Goal: Task Accomplishment & Management: Use online tool/utility

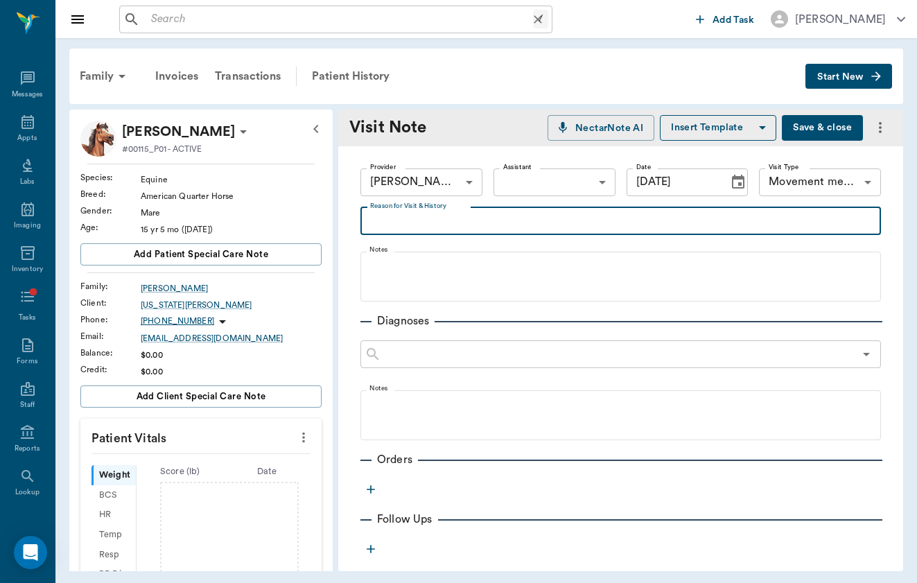
click at [413, 20] on input "text" at bounding box center [340, 19] width 388 height 19
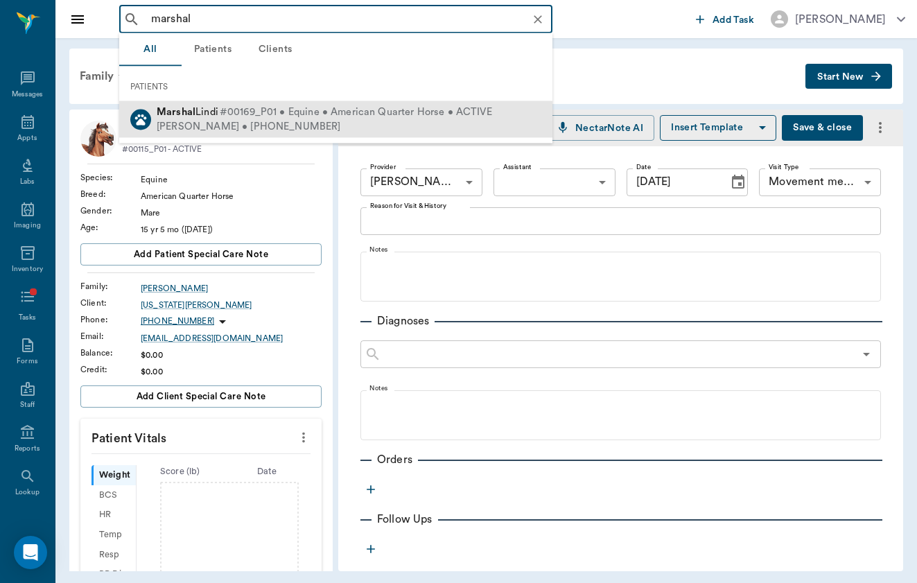
click at [396, 125] on div "[PERSON_NAME] • [PHONE_NUMBER]" at bounding box center [325, 126] width 336 height 15
type input "marshal"
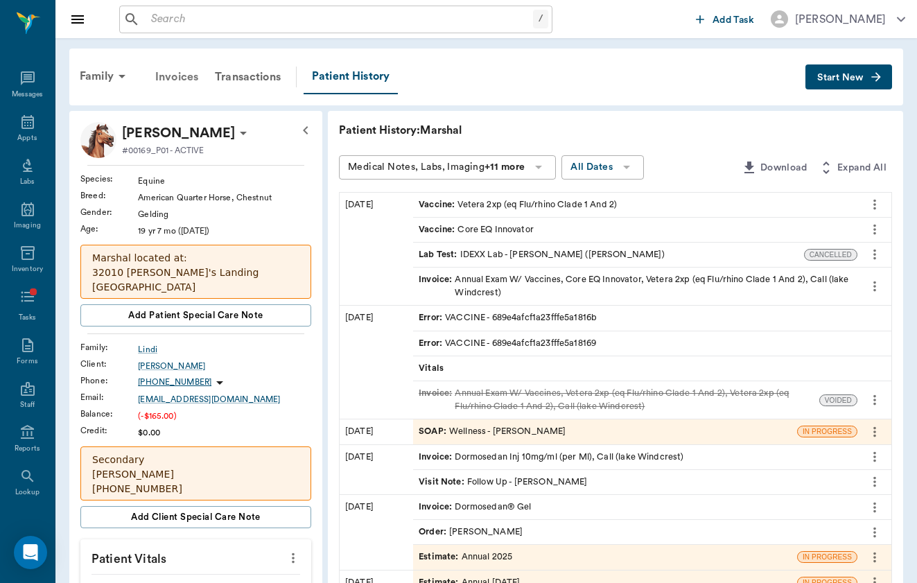
click at [195, 76] on div "Invoices" at bounding box center [177, 76] width 60 height 33
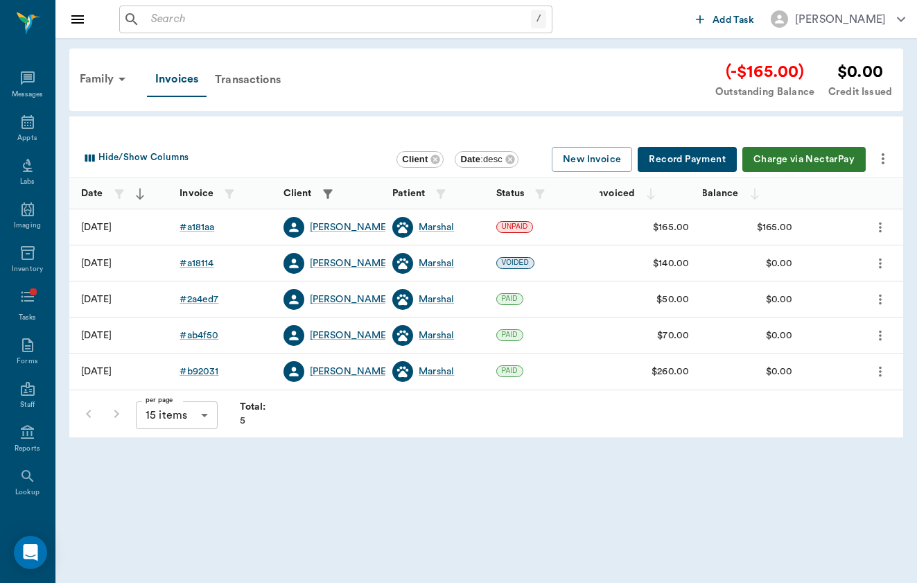
click at [822, 157] on button "Charge via NectarPay" at bounding box center [803, 160] width 123 height 26
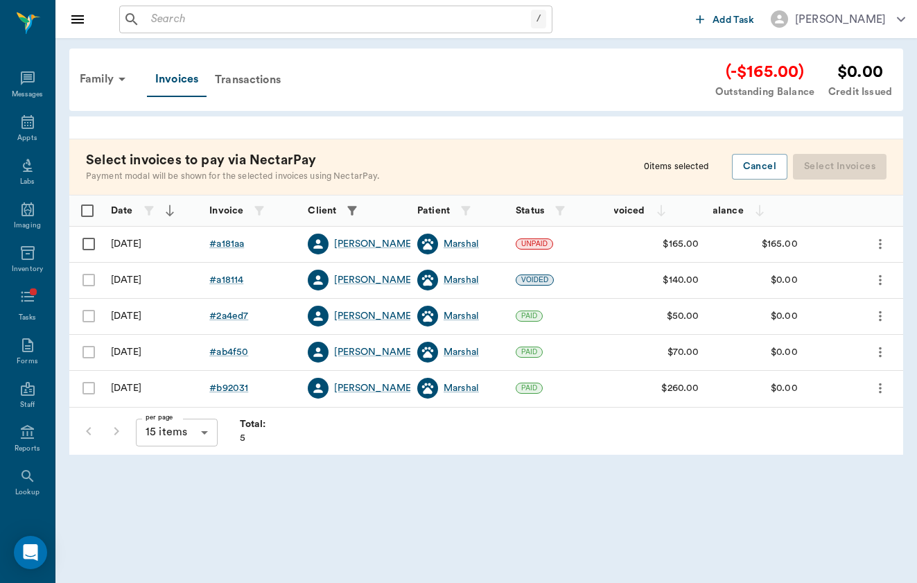
click at [92, 238] on input "Select row" at bounding box center [88, 243] width 29 height 29
checkbox input "false"
checkbox input "true"
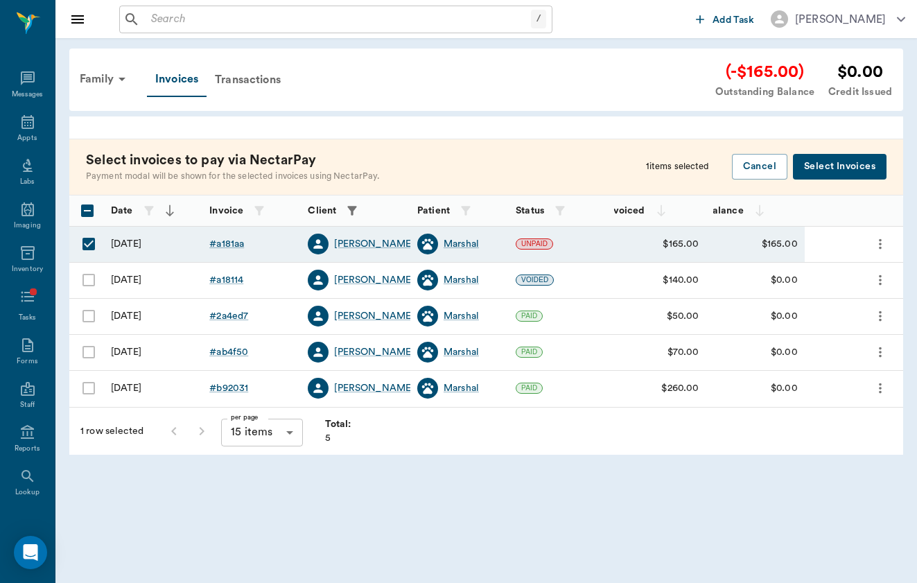
click at [853, 157] on button "Select Invoices" at bounding box center [840, 167] width 94 height 26
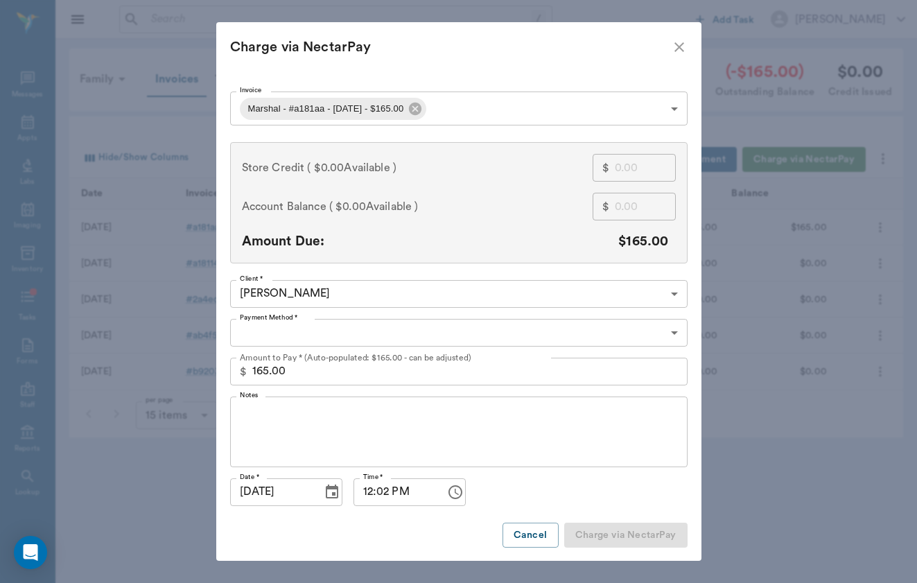
type input "CREDIT_CARDS_ON_FILE"
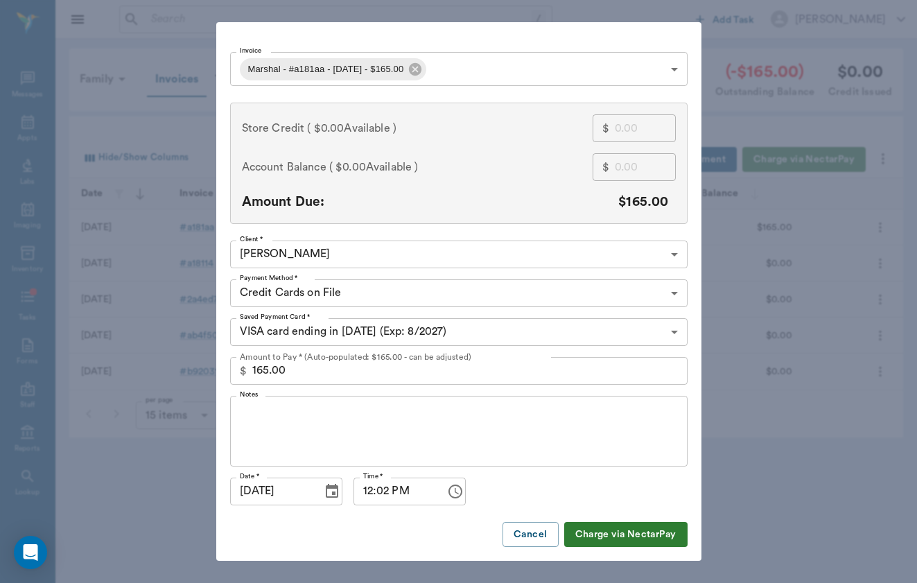
click at [401, 431] on textarea "Notes" at bounding box center [459, 431] width 438 height 48
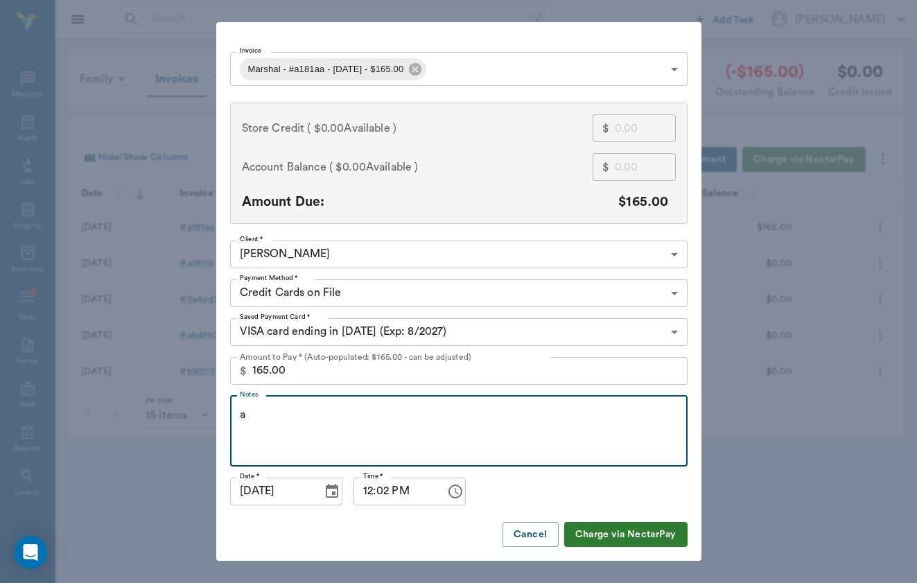
scroll to position [39, 0]
type textarea "approved vita email"
click at [650, 539] on button "Charge via NectarPay" at bounding box center [625, 536] width 123 height 26
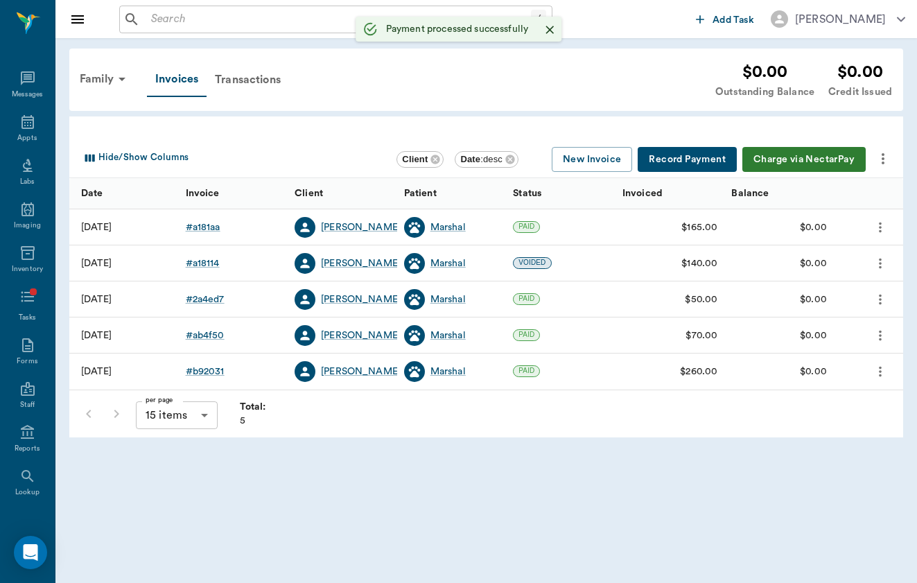
click at [202, 17] on input "text" at bounding box center [338, 19] width 385 height 19
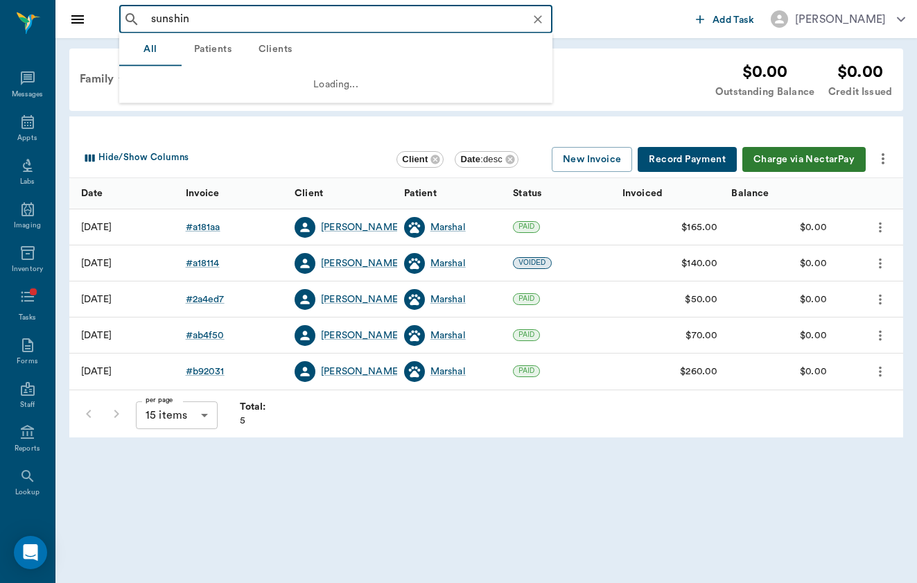
type input "sunshine"
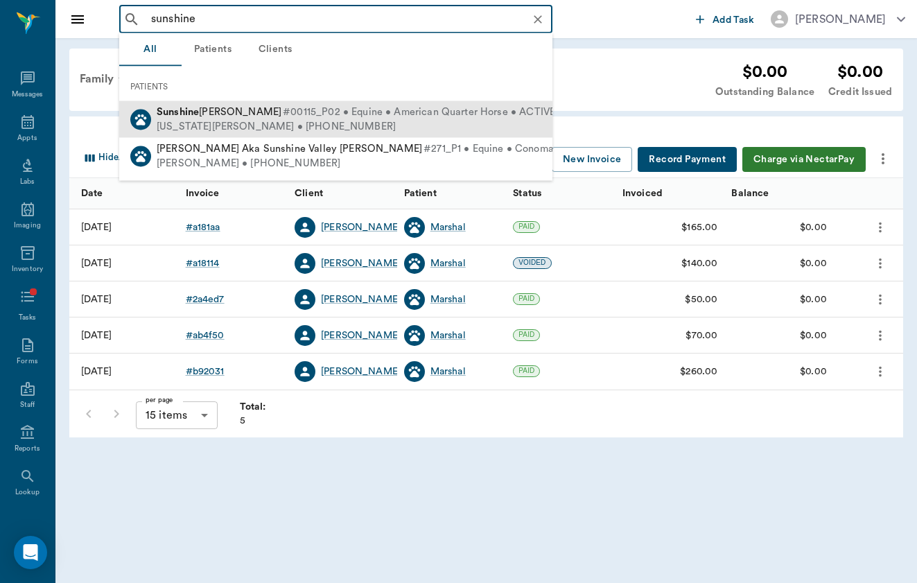
click at [231, 119] on div "[US_STATE][PERSON_NAME] • [PHONE_NUMBER]" at bounding box center [356, 126] width 399 height 15
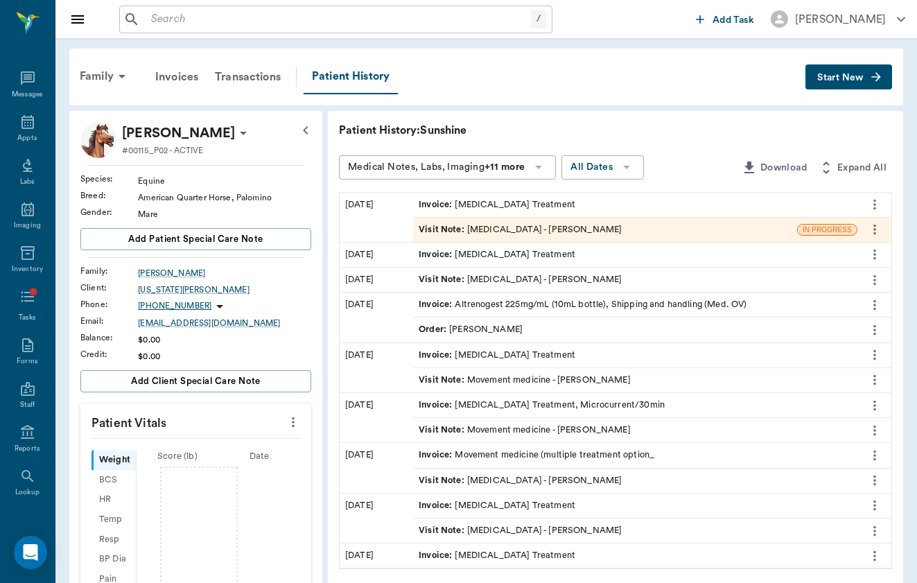
click at [889, 76] on button "Start New" at bounding box center [849, 77] width 87 height 26
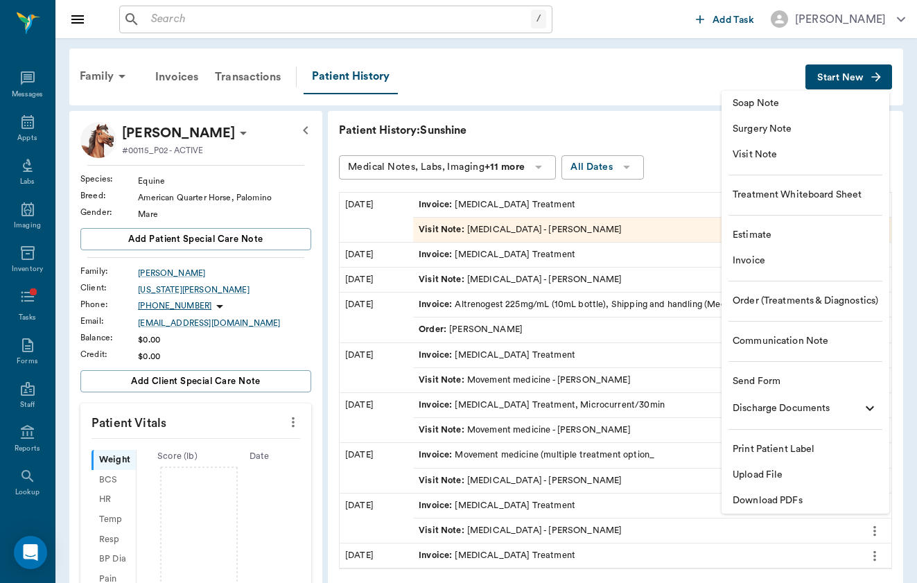
click at [863, 164] on li "Visit Note" at bounding box center [806, 155] width 168 height 26
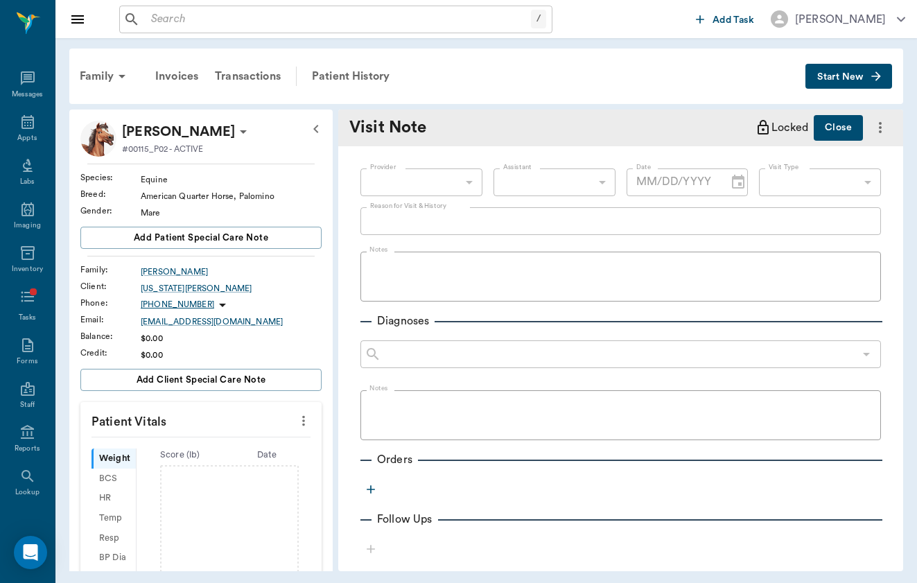
type input "[DATE]"
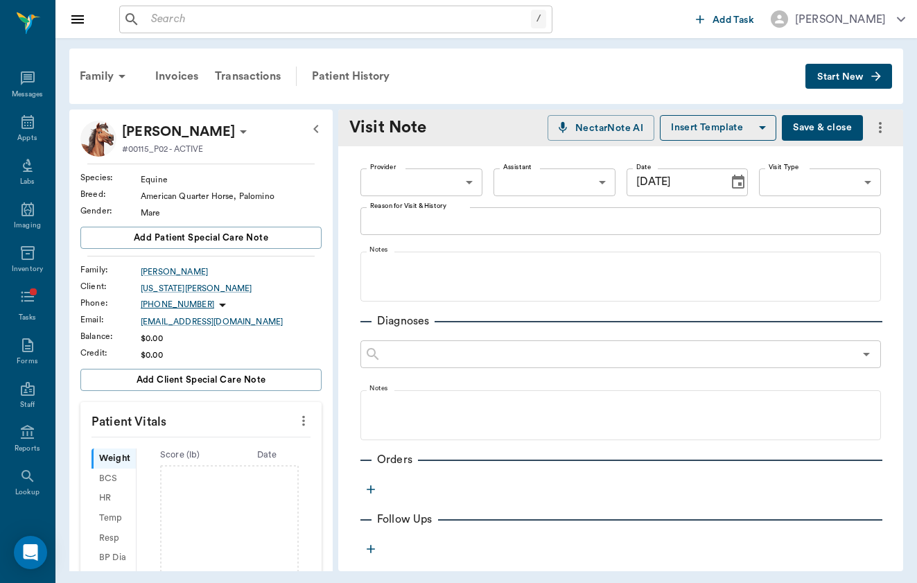
click at [433, 229] on div "x Reason for Visit & History" at bounding box center [620, 221] width 521 height 28
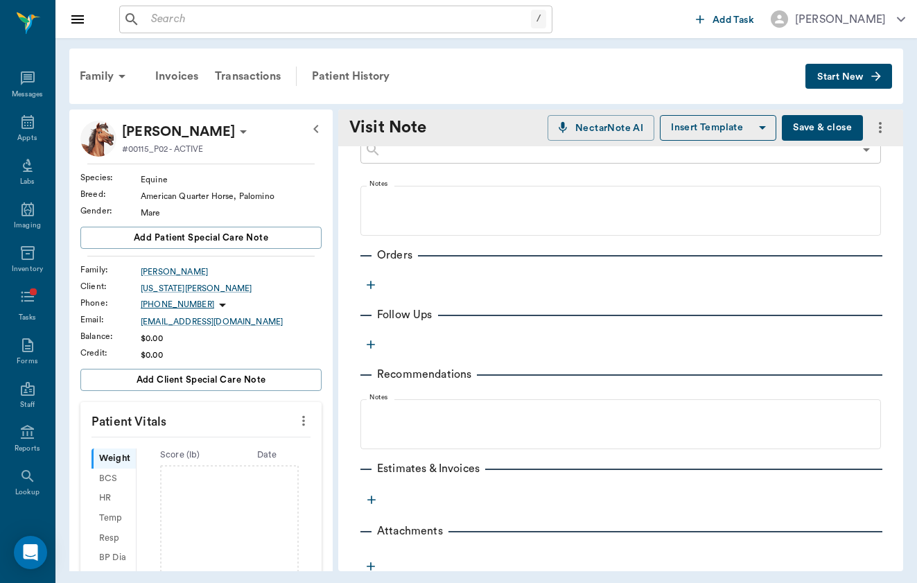
scroll to position [228, 0]
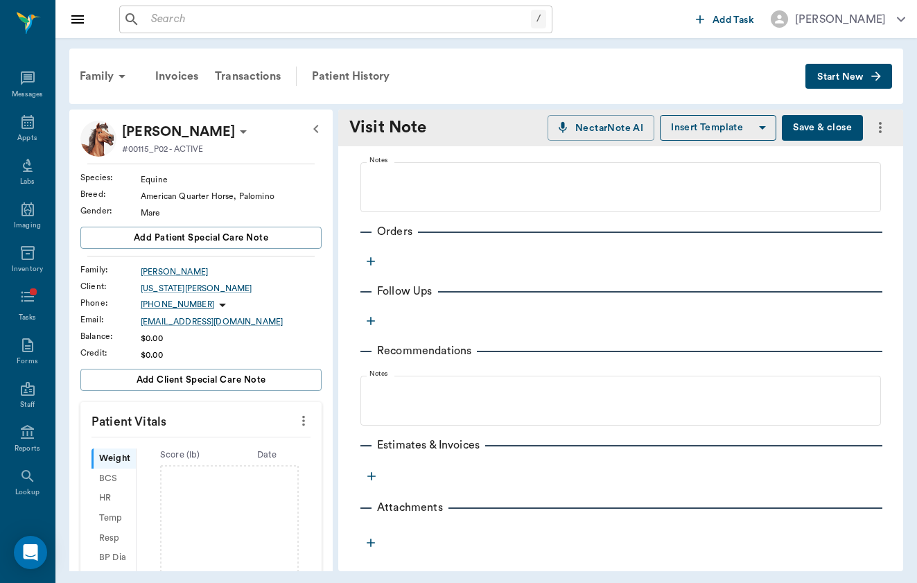
type textarea "chiro/acu extended"
click at [370, 253] on button "button" at bounding box center [370, 261] width 21 height 21
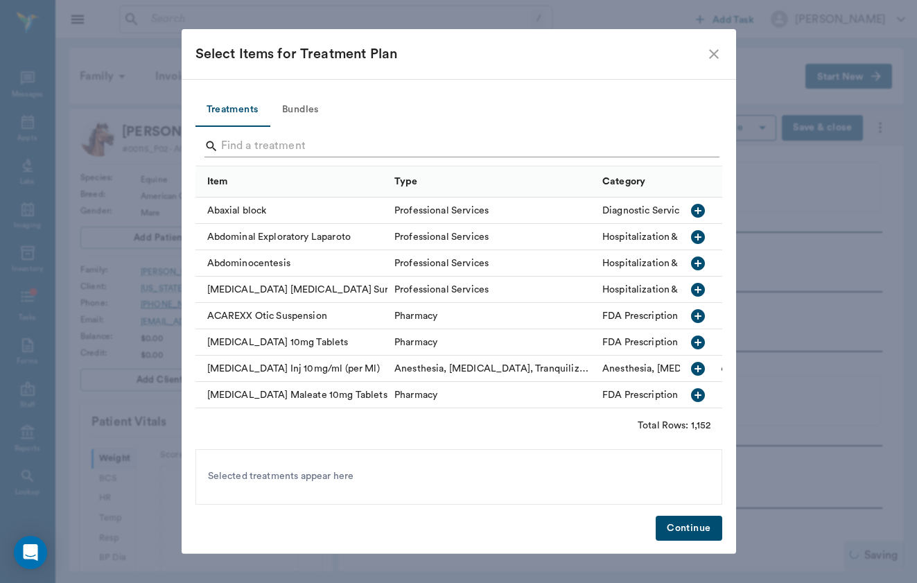
click at [361, 153] on input "Search" at bounding box center [460, 146] width 478 height 22
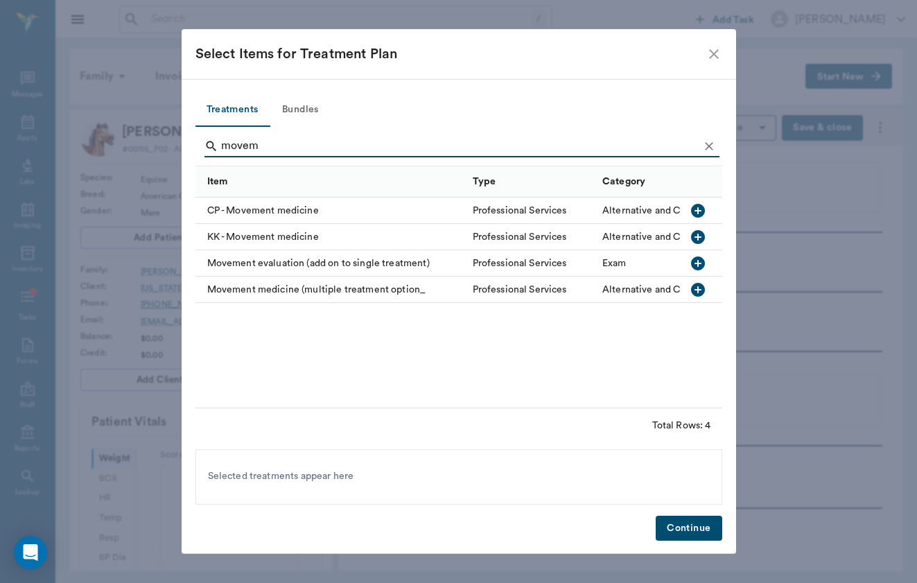
type input "movem"
click at [294, 296] on div "Movement medicine (multiple treatment option_" at bounding box center [330, 290] width 270 height 26
click at [685, 516] on button "Continue" at bounding box center [689, 529] width 66 height 26
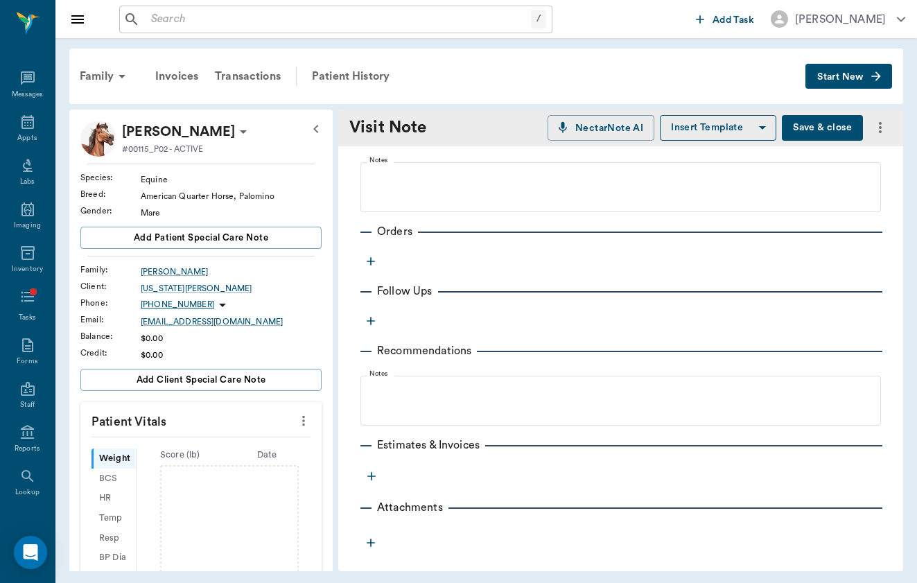
click at [823, 128] on button "Save & close" at bounding box center [822, 128] width 81 height 26
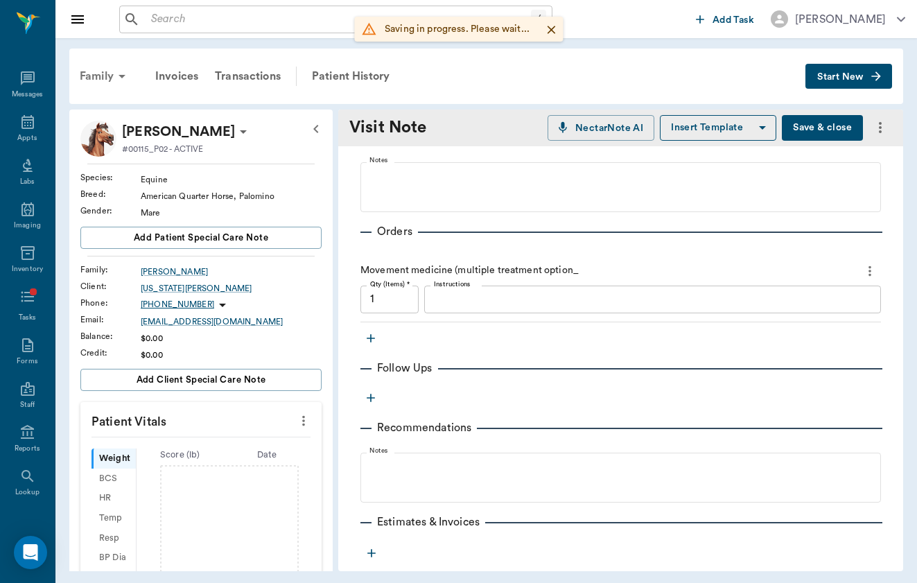
click at [92, 81] on div "Family" at bounding box center [104, 76] width 67 height 33
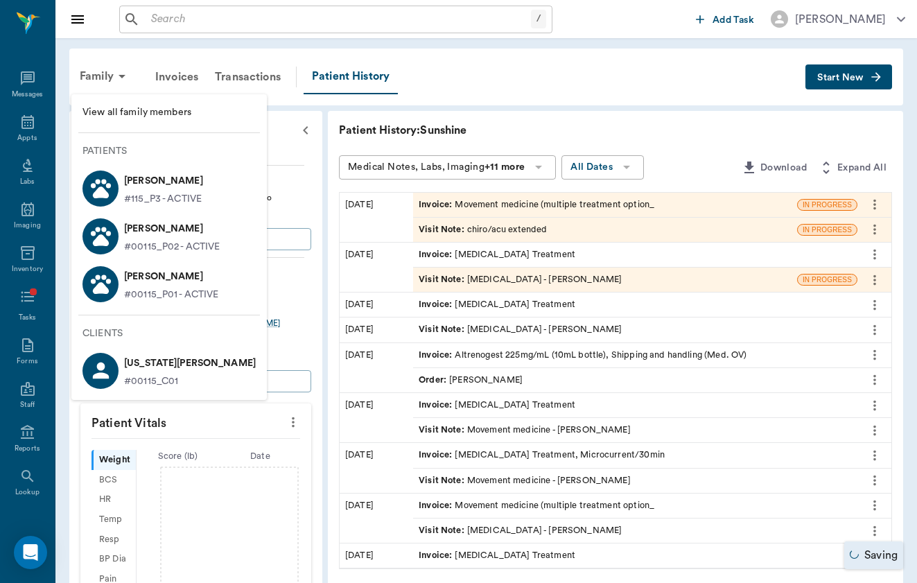
click at [163, 298] on p "#00115_P01 - ACTIVE" at bounding box center [171, 295] width 95 height 15
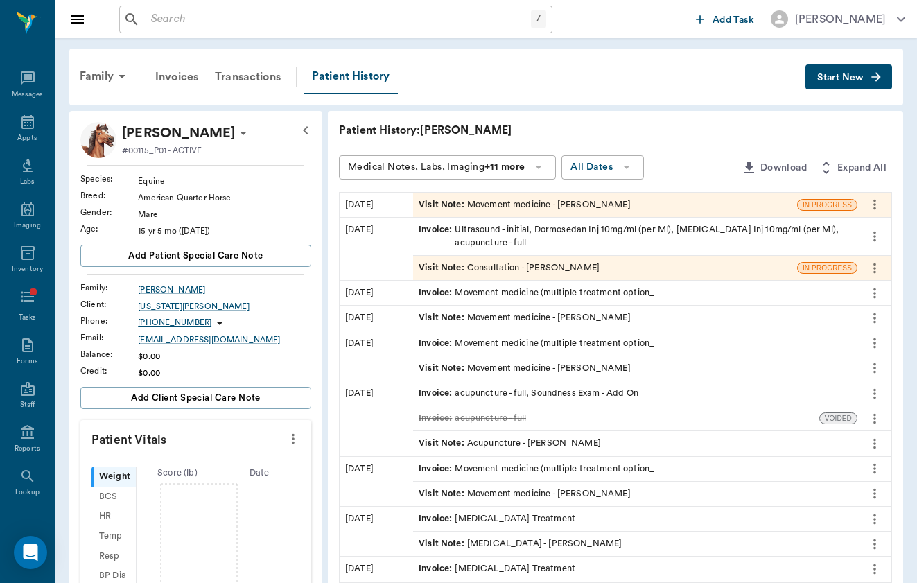
click at [495, 195] on div "Visit Note : Movement medicine - [PERSON_NAME]" at bounding box center [605, 205] width 384 height 24
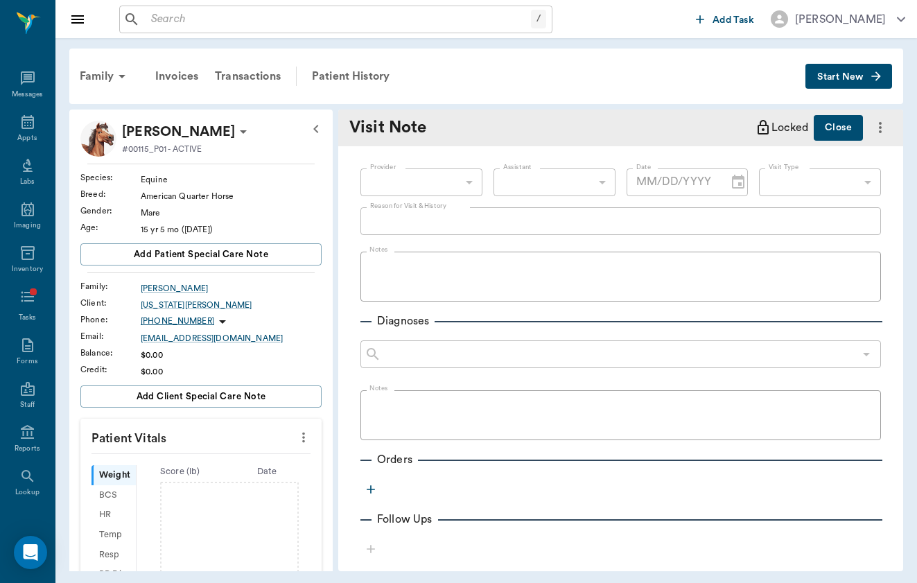
type input "649b3e03b5bc7e03f9326794"
type input "6656c4aef87a612ea34fb244"
type input "[DATE]"
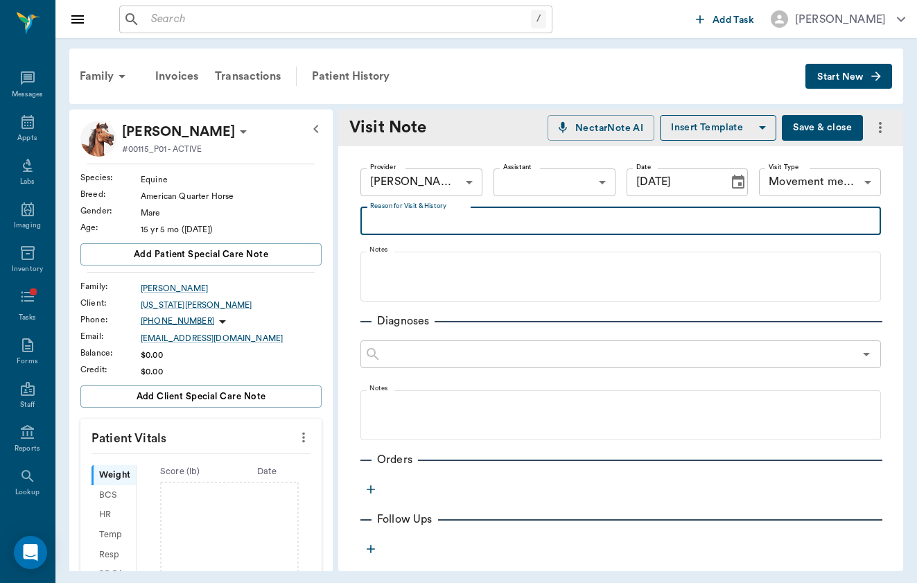
click at [444, 227] on textarea "Reason for Visit & History" at bounding box center [620, 221] width 501 height 16
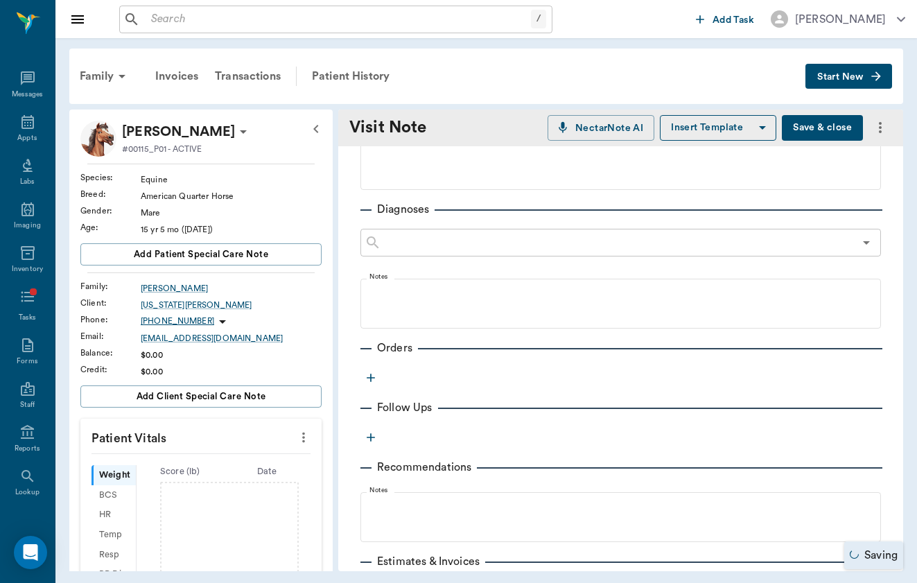
scroll to position [119, 0]
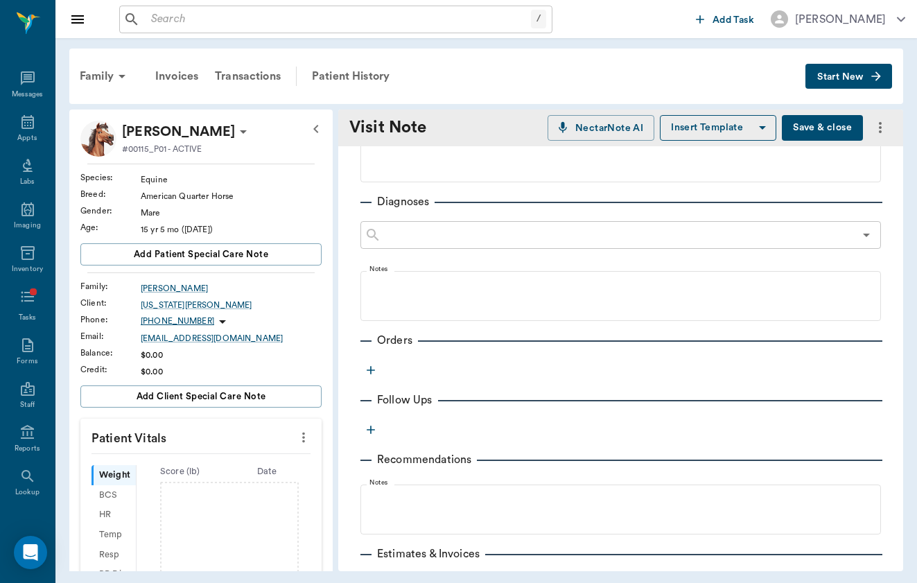
type textarea "Chiro/Acu"
click at [372, 370] on icon "button" at bounding box center [371, 370] width 8 height 8
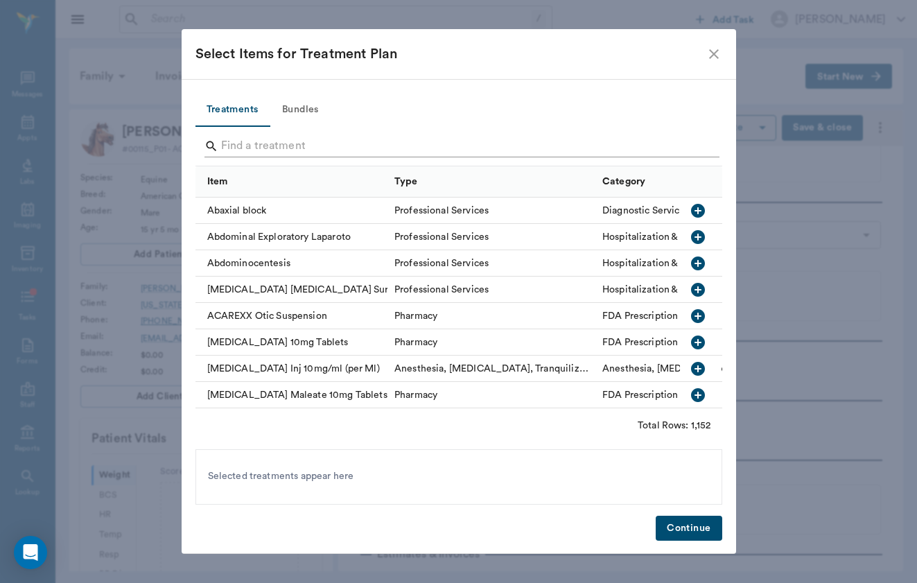
click at [302, 139] on input "Search" at bounding box center [460, 146] width 478 height 22
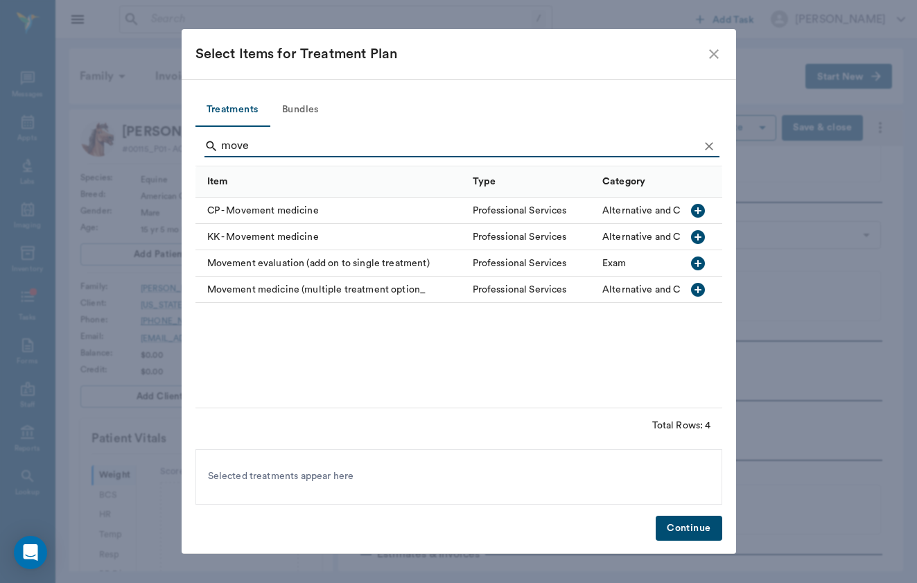
type input "move"
click at [295, 266] on div "Movement evaluation (add on to single treatment)" at bounding box center [330, 263] width 270 height 26
click at [437, 479] on icon at bounding box center [431, 476] width 15 height 15
click at [317, 302] on div "Movement medicine (multiple treatment option_" at bounding box center [330, 290] width 270 height 26
click at [680, 521] on button "Continue" at bounding box center [689, 529] width 66 height 26
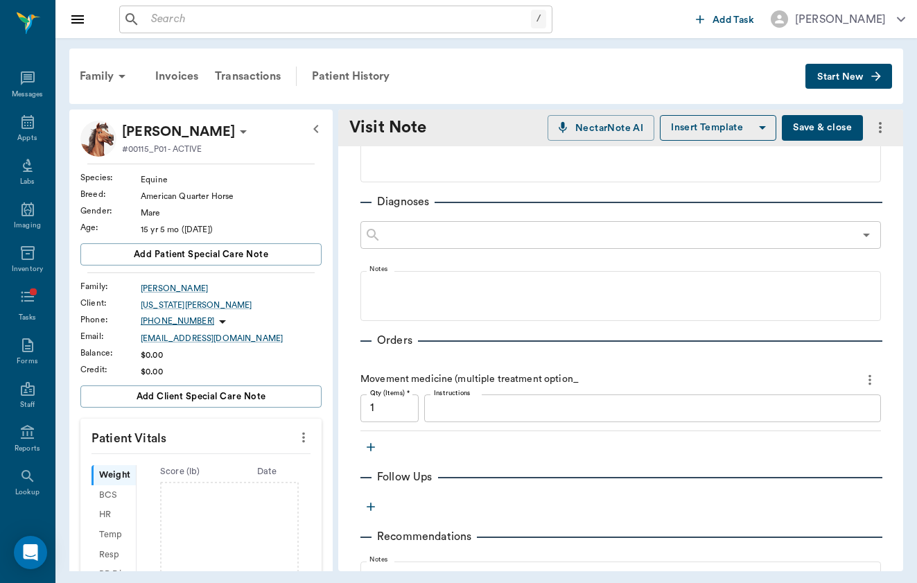
click at [846, 133] on button "Save & close" at bounding box center [822, 128] width 81 height 26
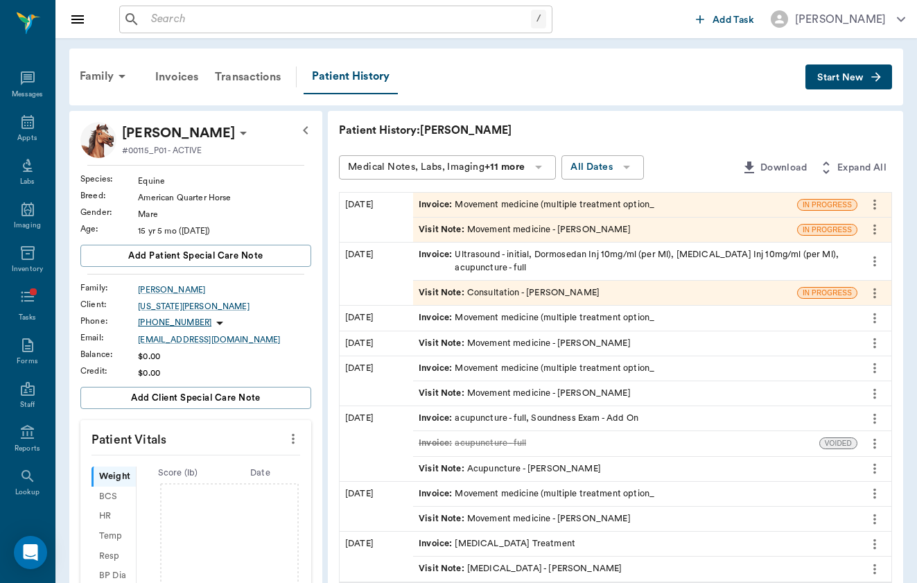
click at [249, 15] on input "text" at bounding box center [338, 19] width 385 height 19
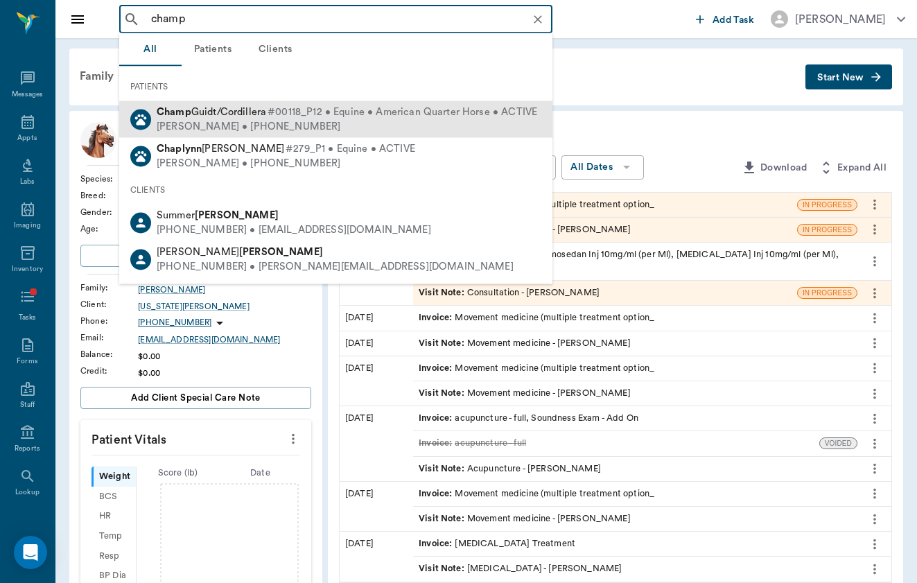
click at [228, 132] on div "[PERSON_NAME] • [PHONE_NUMBER]" at bounding box center [347, 126] width 381 height 15
type input "champ"
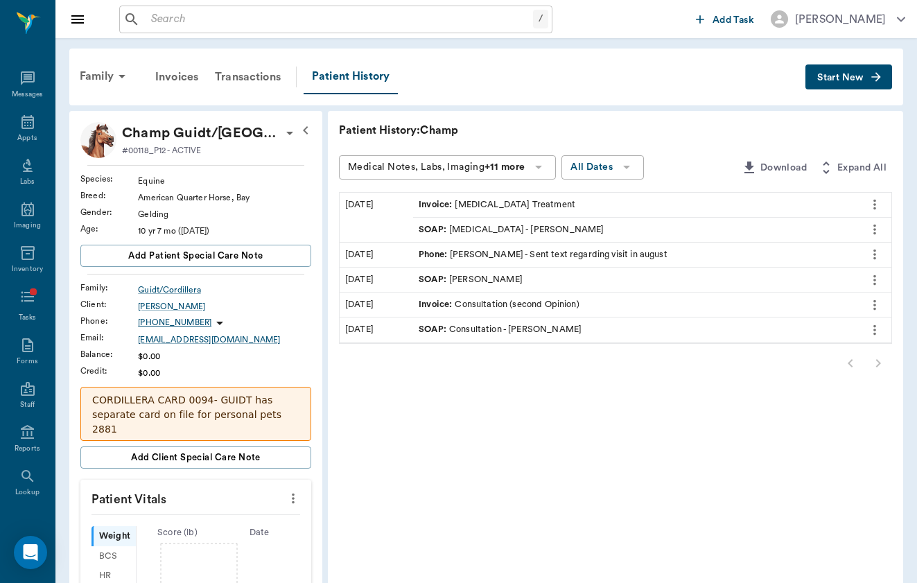
click at [419, 233] on div "SOAP : [MEDICAL_DATA] - [PERSON_NAME]" at bounding box center [511, 229] width 185 height 13
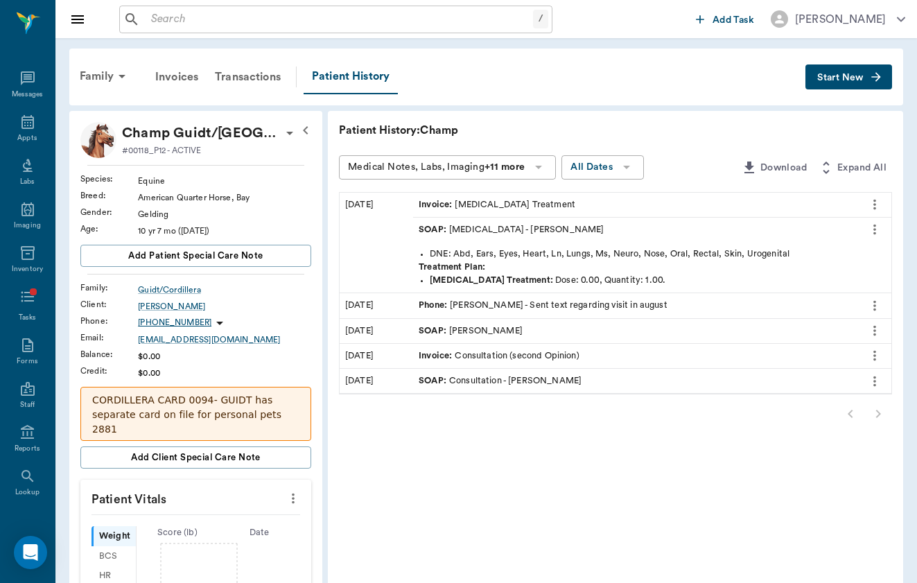
click at [419, 233] on div "SOAP : [MEDICAL_DATA] - [PERSON_NAME]" at bounding box center [511, 229] width 185 height 13
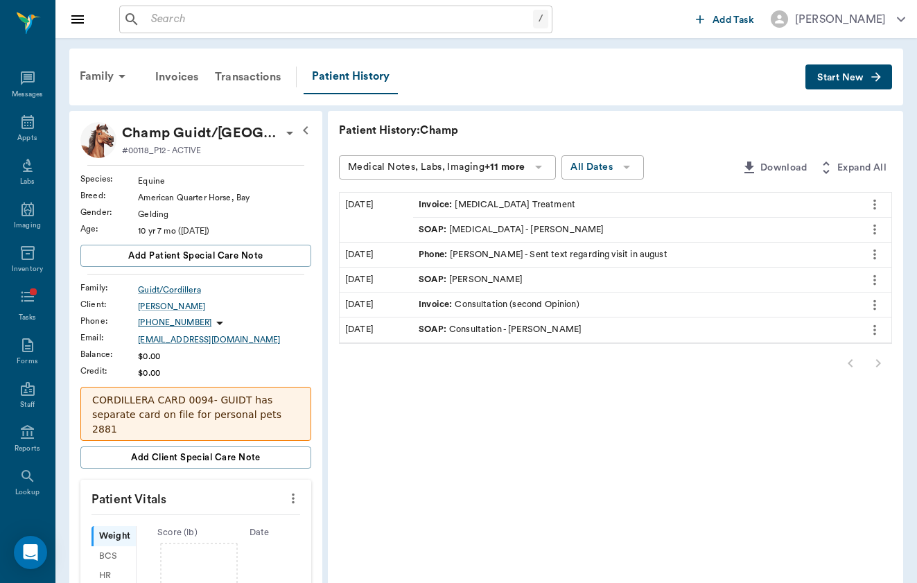
click at [419, 203] on div "Invoice : [MEDICAL_DATA] Treatment" at bounding box center [497, 204] width 157 height 13
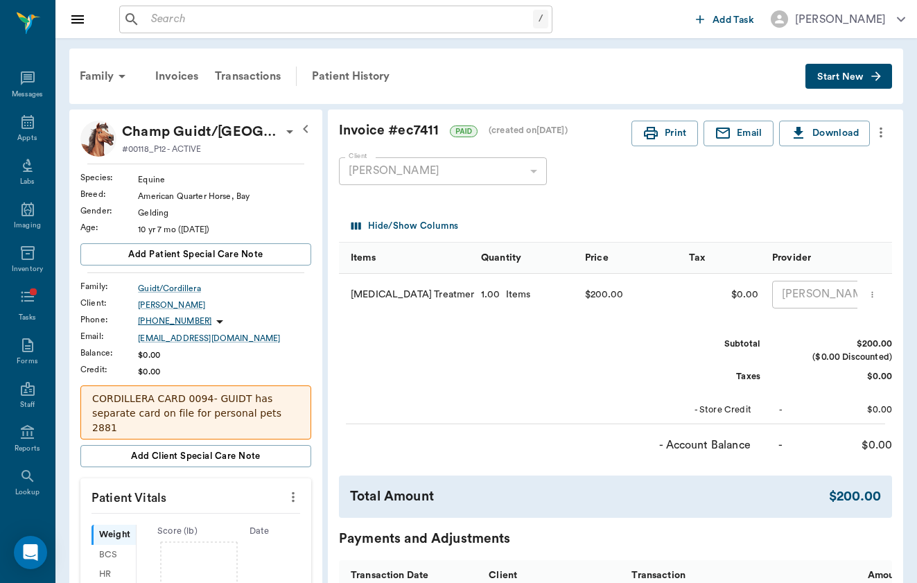
click at [867, 65] on button "Start New" at bounding box center [849, 77] width 87 height 26
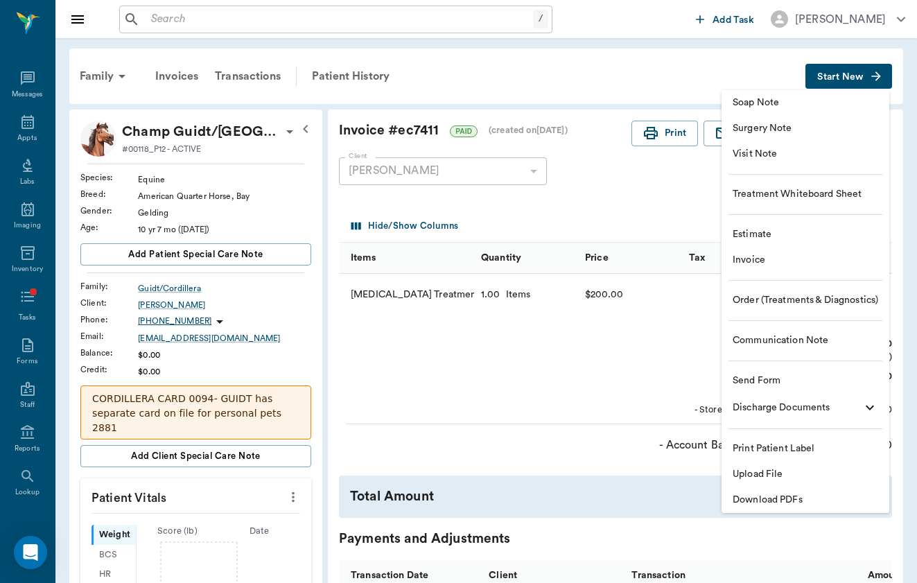
click at [867, 65] on div at bounding box center [458, 291] width 917 height 583
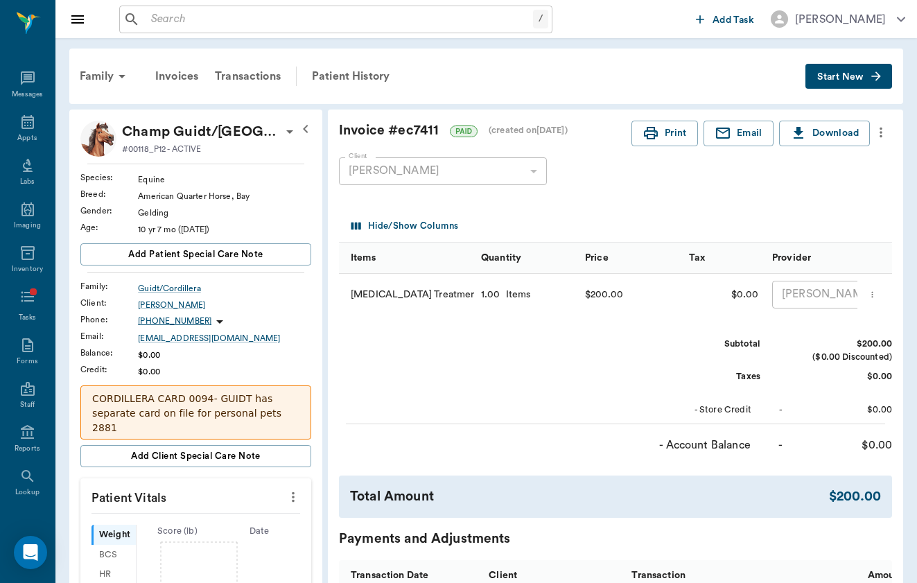
click at [866, 70] on button "Start New" at bounding box center [849, 77] width 87 height 26
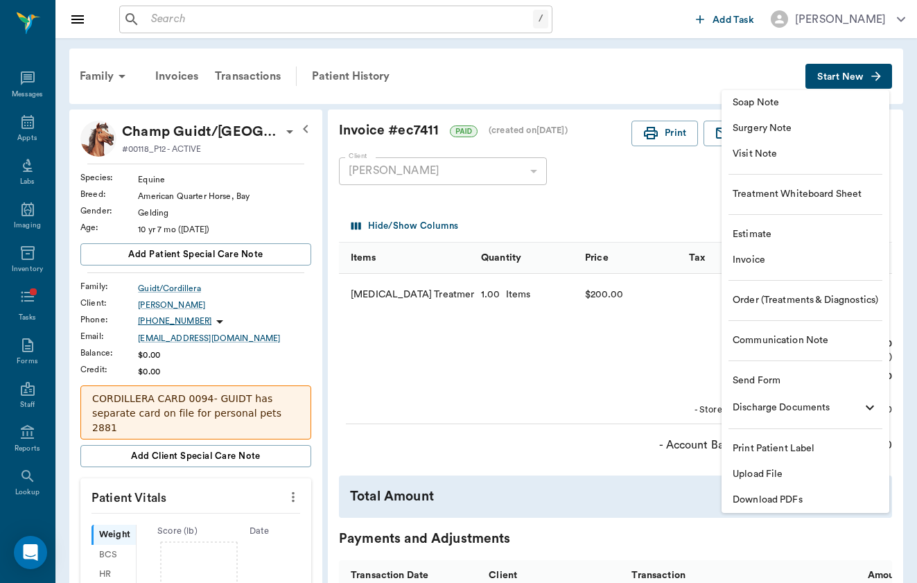
click at [849, 153] on span "Visit Note" at bounding box center [806, 154] width 146 height 15
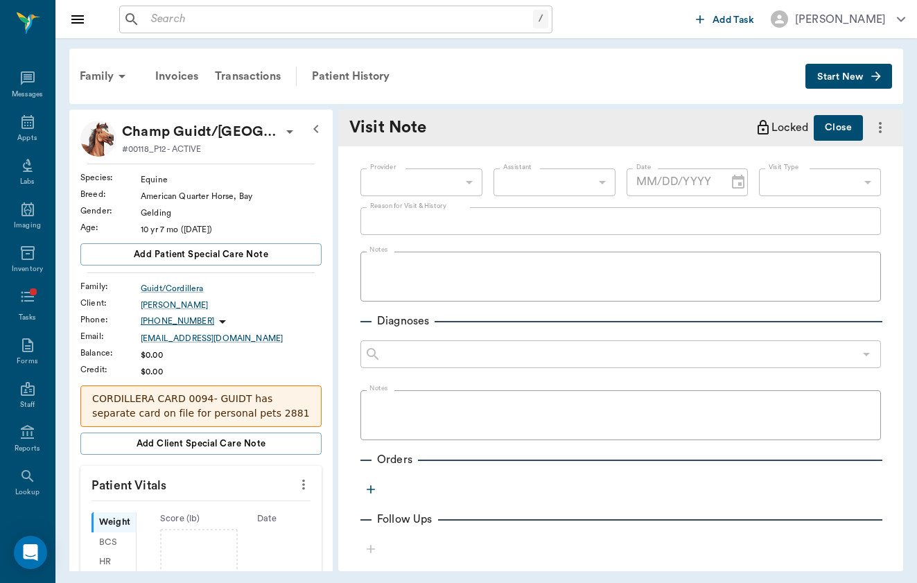
type input "[DATE]"
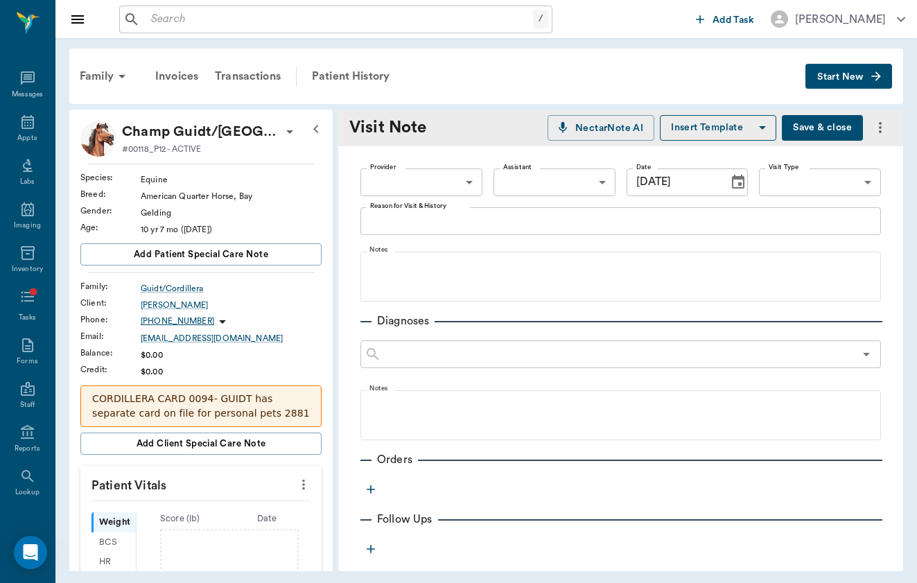
click at [446, 184] on body "/ ​ Add Task [PERSON_NAME] Nectar Messages Appts Labs Imaging Inventory Tasks F…" at bounding box center [458, 291] width 917 height 583
click at [442, 209] on li "[PERSON_NAME]" at bounding box center [421, 214] width 122 height 25
type input "649b3e03b5bc7e03f9326794"
click at [816, 190] on body "/ ​ Add Task [PERSON_NAME] Nectar Messages Appts Labs Imaging Inventory Tasks F…" at bounding box center [458, 291] width 917 height 583
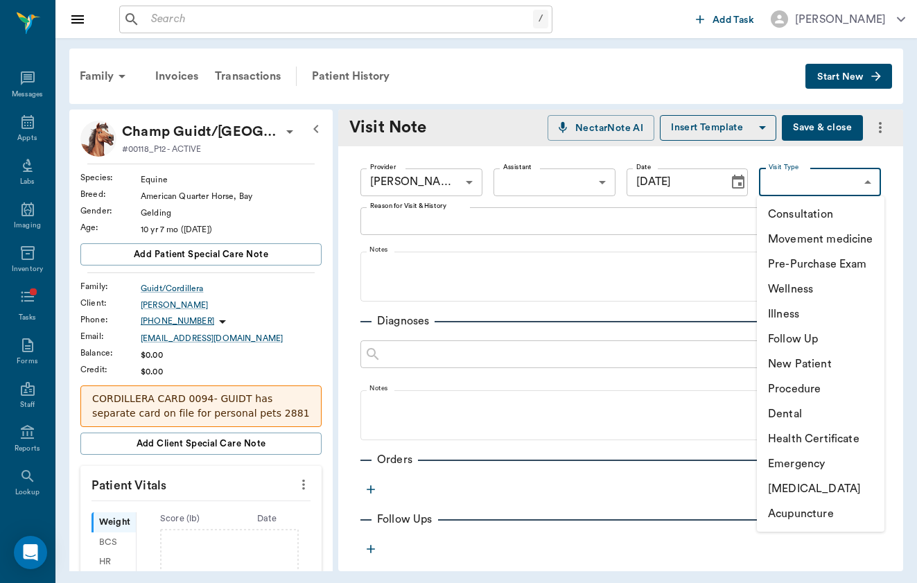
click at [816, 247] on li "Movement medicine" at bounding box center [821, 239] width 128 height 25
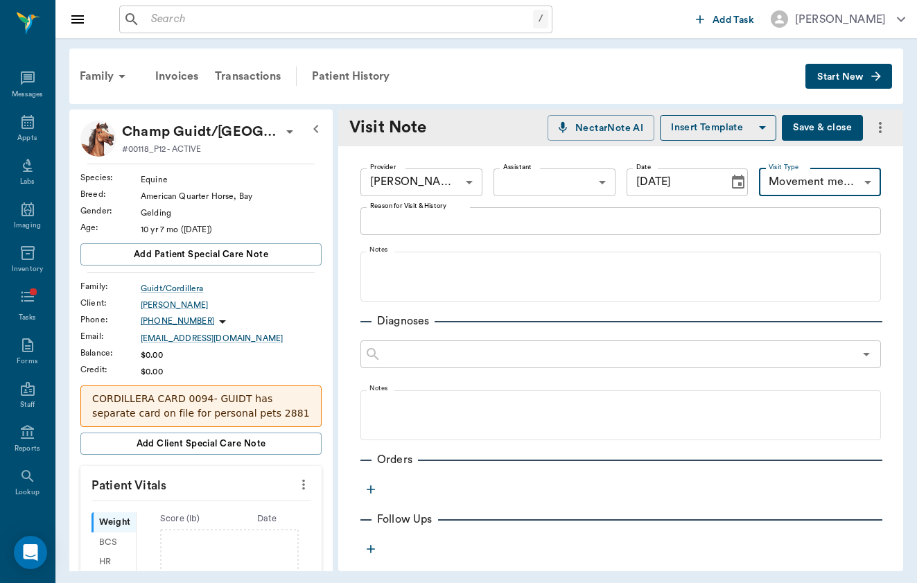
type input "6656c4aef87a612ea34fb244"
